Goal: Communication & Community: Answer question/provide support

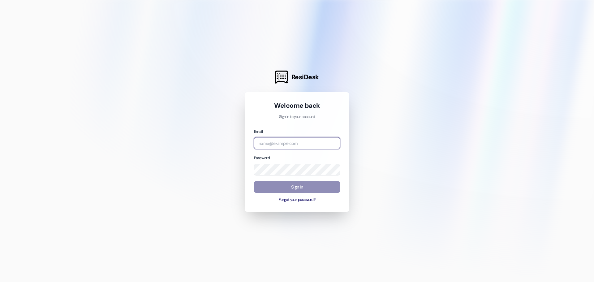
type input "[PERSON_NAME][EMAIL_ADDRESS][DOMAIN_NAME]"
click at [291, 188] on button "Sign In" at bounding box center [297, 187] width 86 height 12
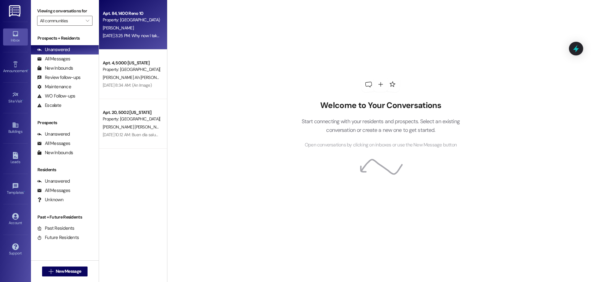
click at [125, 31] on div "[PERSON_NAME]" at bounding box center [131, 28] width 58 height 8
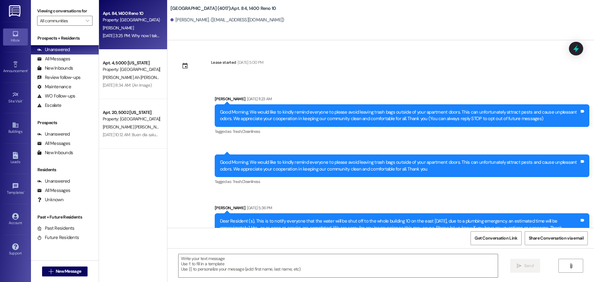
scroll to position [569, 0]
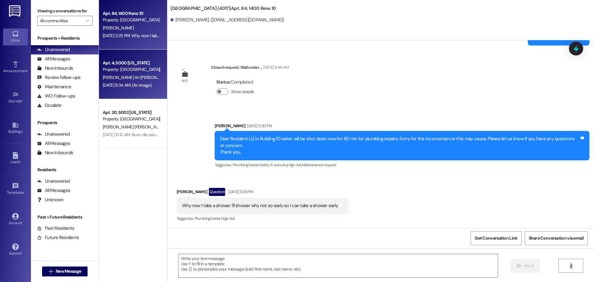
click at [129, 79] on div "[PERSON_NAME] Ah [PERSON_NAME]" at bounding box center [131, 78] width 58 height 8
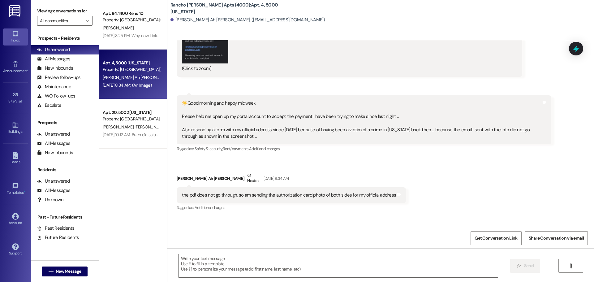
scroll to position [17672, 0]
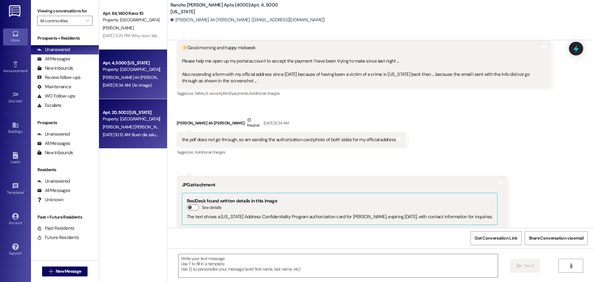
click at [123, 127] on span "[PERSON_NAME] [PERSON_NAME]" at bounding box center [134, 127] width 63 height 6
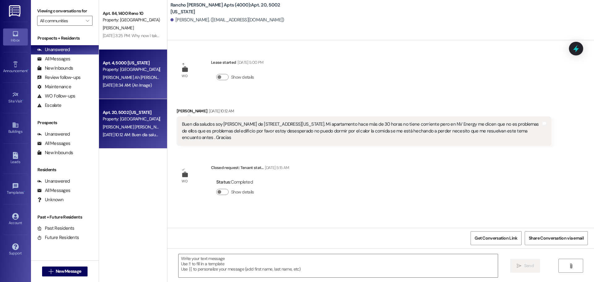
click at [151, 70] on div "Property: [GEOGRAPHIC_DATA][PERSON_NAME] (4000)" at bounding box center [131, 69] width 57 height 6
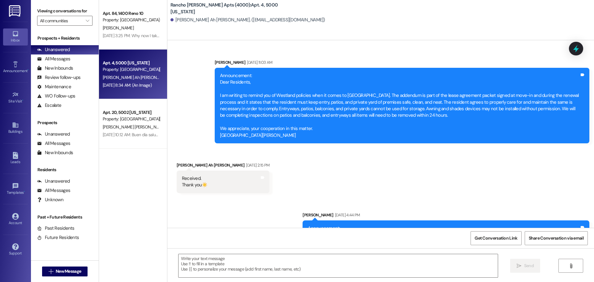
click at [21, 58] on div "Announcement • Send A Text Announcement" at bounding box center [15, 67] width 25 height 30
click at [19, 46] on div "Inbox Go to Inbox" at bounding box center [15, 37] width 25 height 30
